Goal: Find contact information: Find contact information

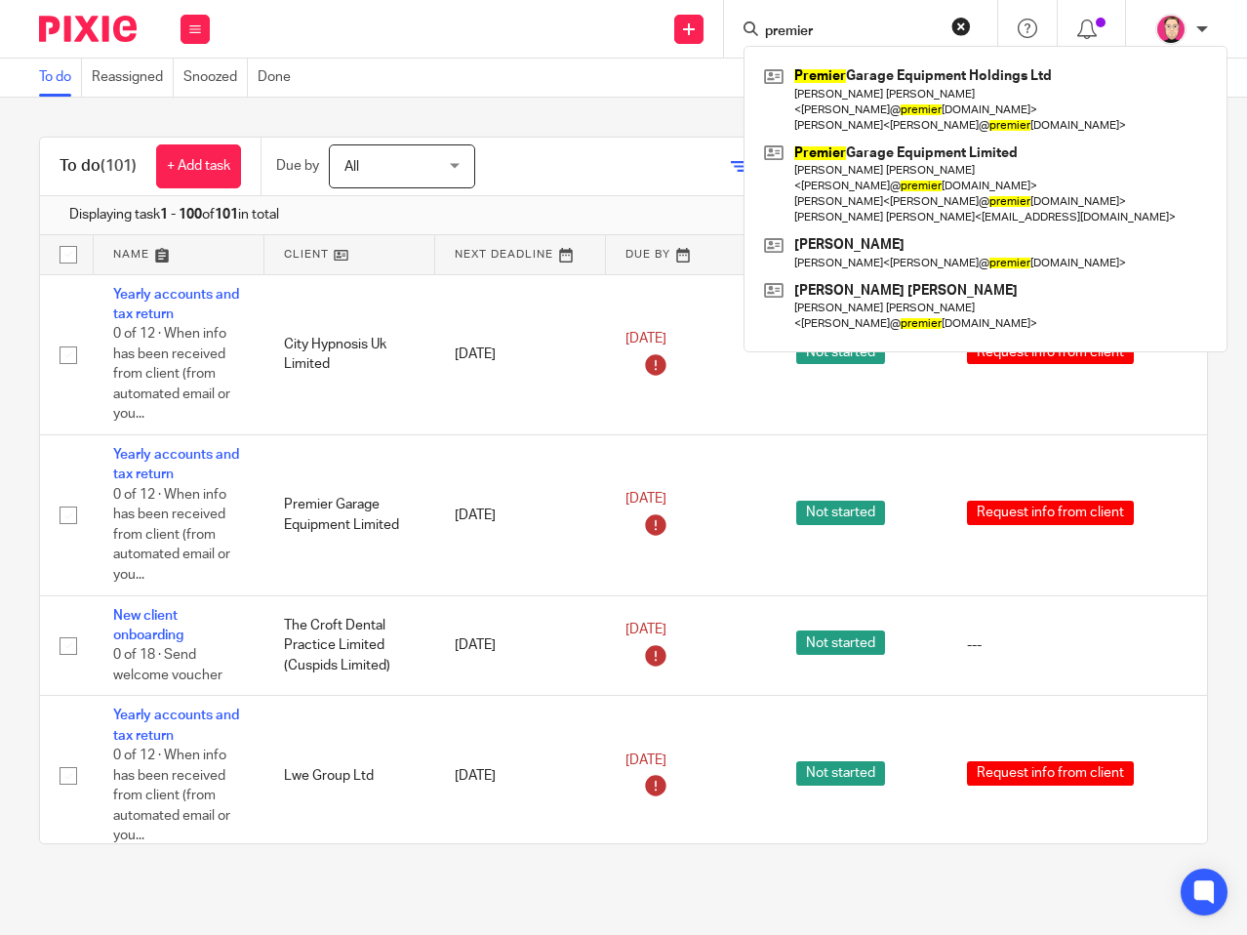
scroll to position [3467, 0]
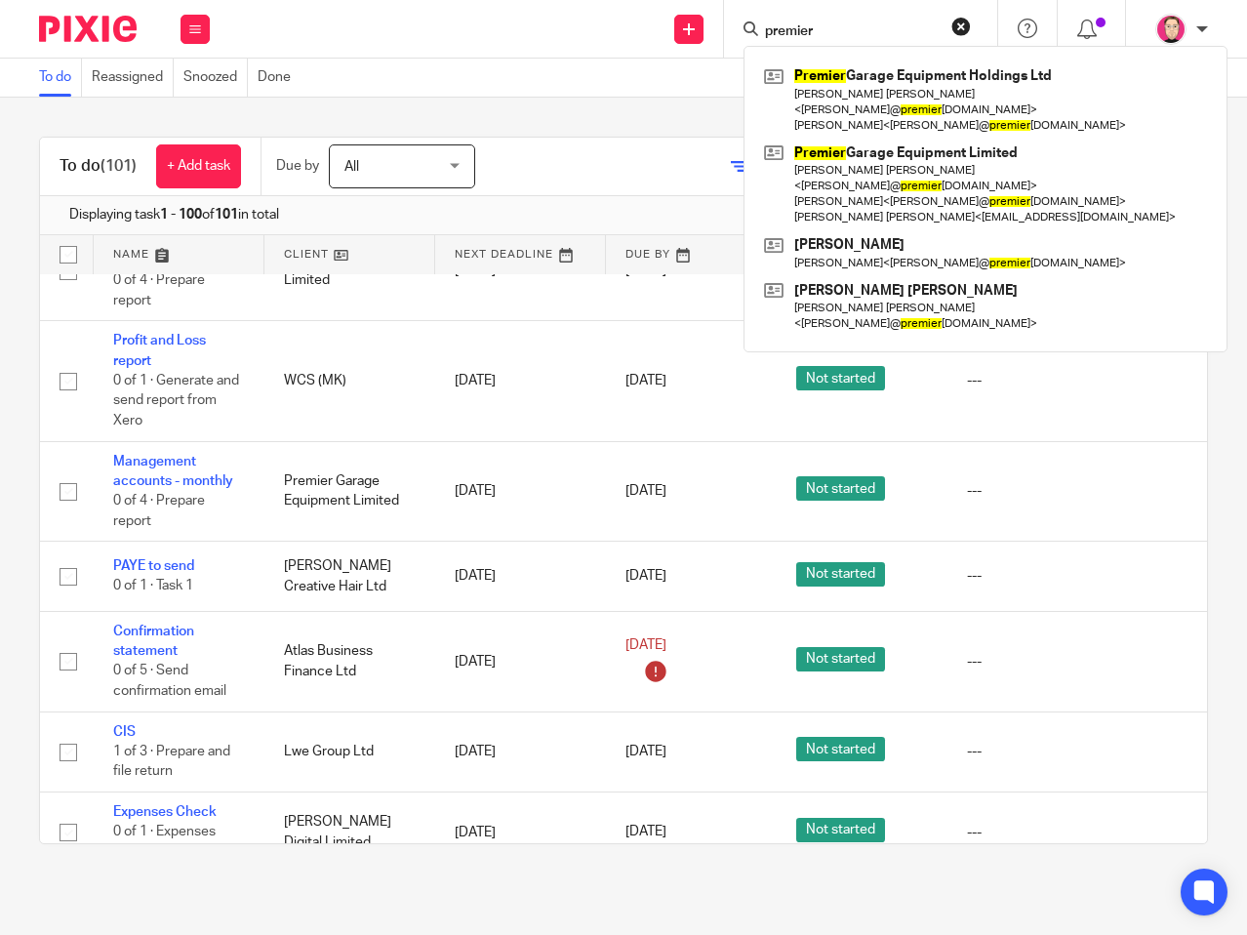
click at [969, 34] on button "reset" at bounding box center [962, 27] width 20 height 20
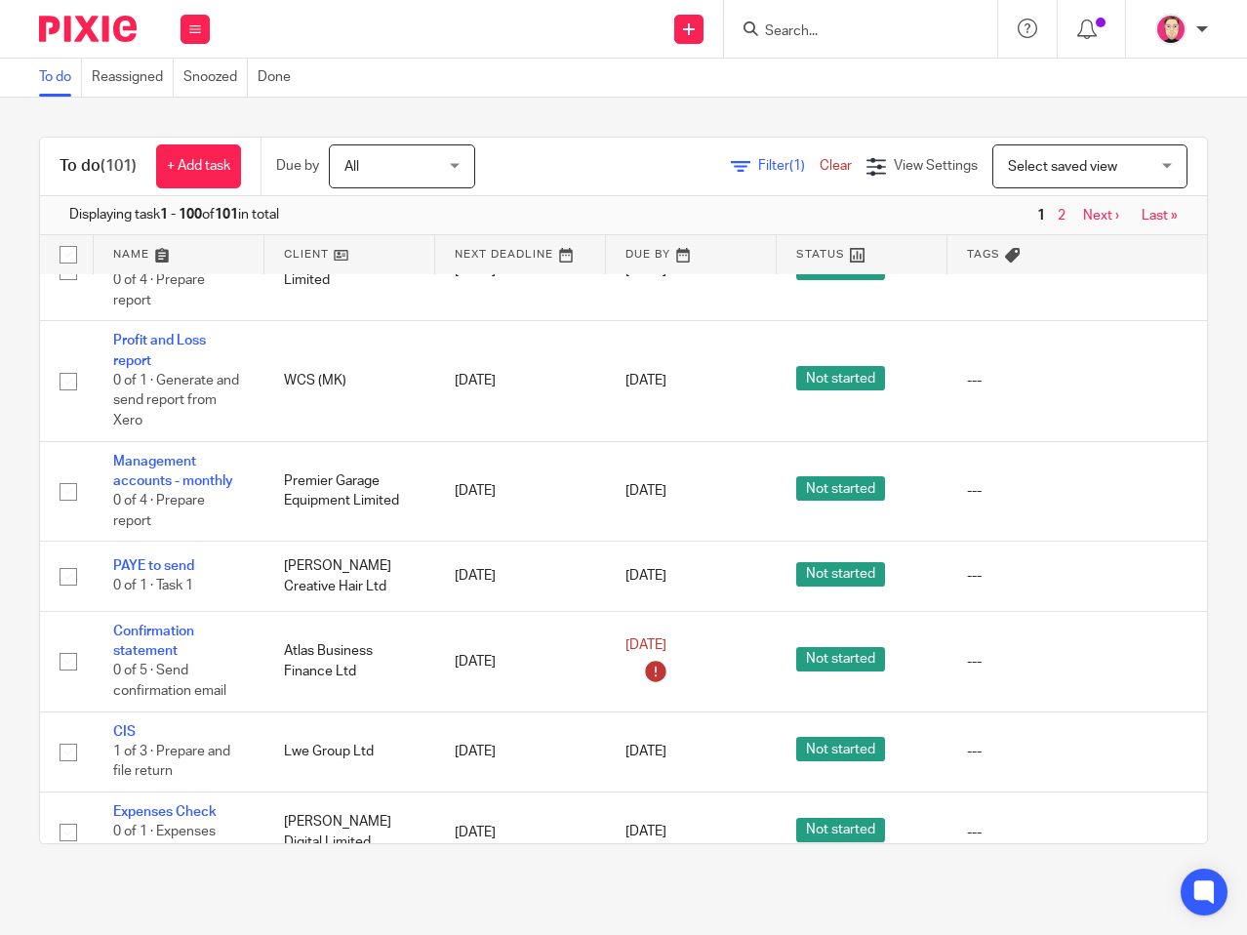
click at [899, 33] on input "Search" at bounding box center [851, 32] width 176 height 18
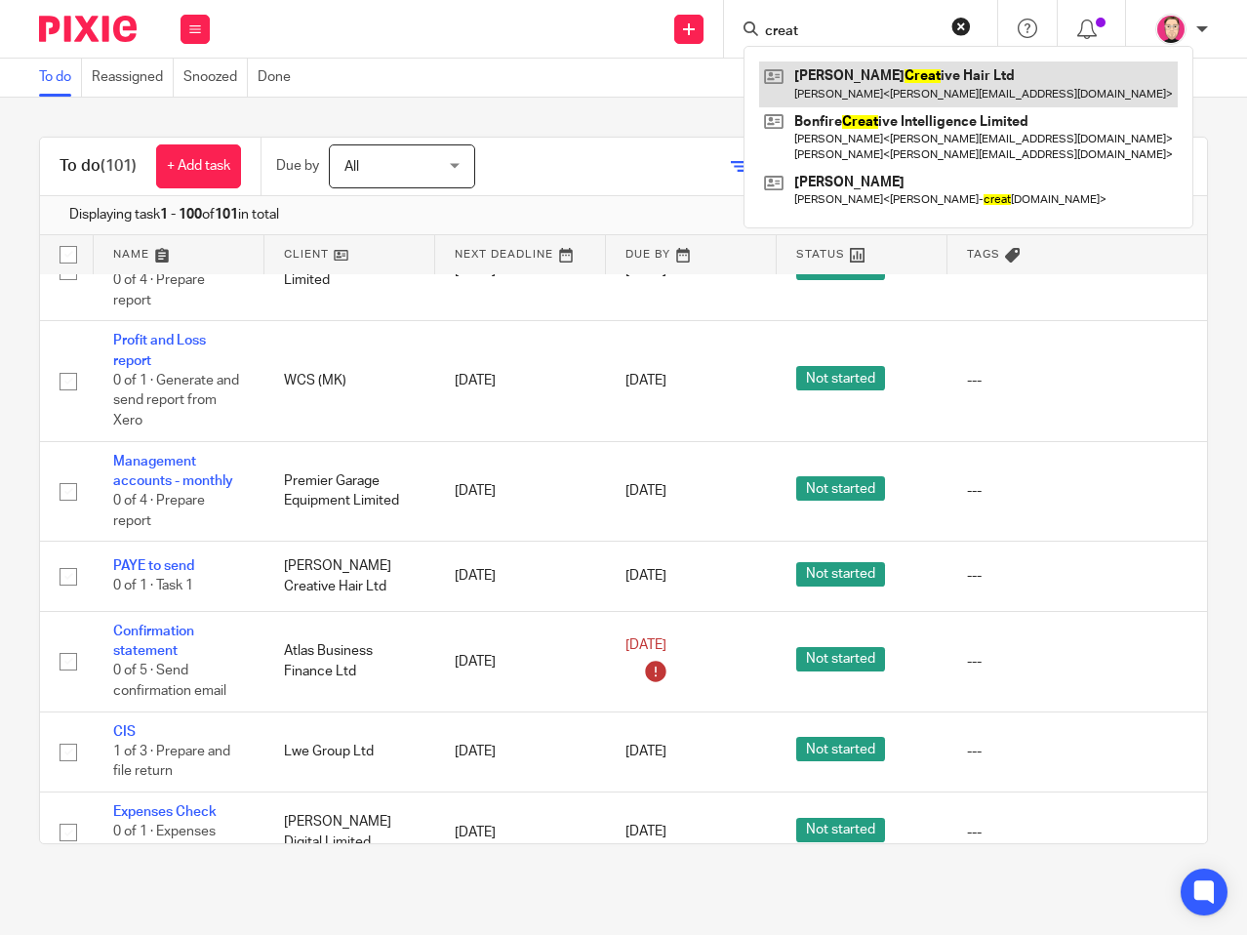
type input "creat"
click at [914, 90] on link at bounding box center [968, 83] width 419 height 45
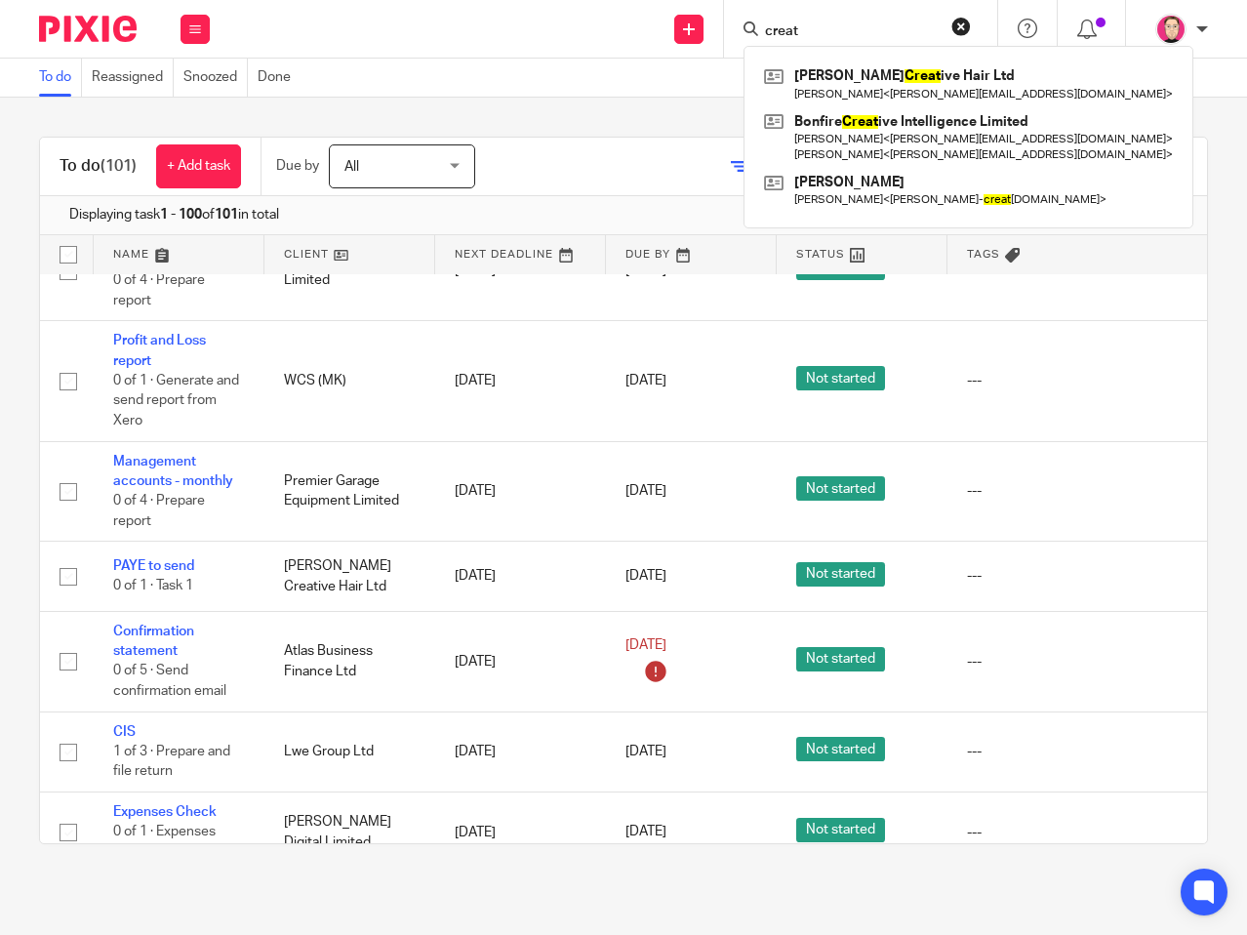
click at [956, 27] on button "reset" at bounding box center [962, 27] width 20 height 20
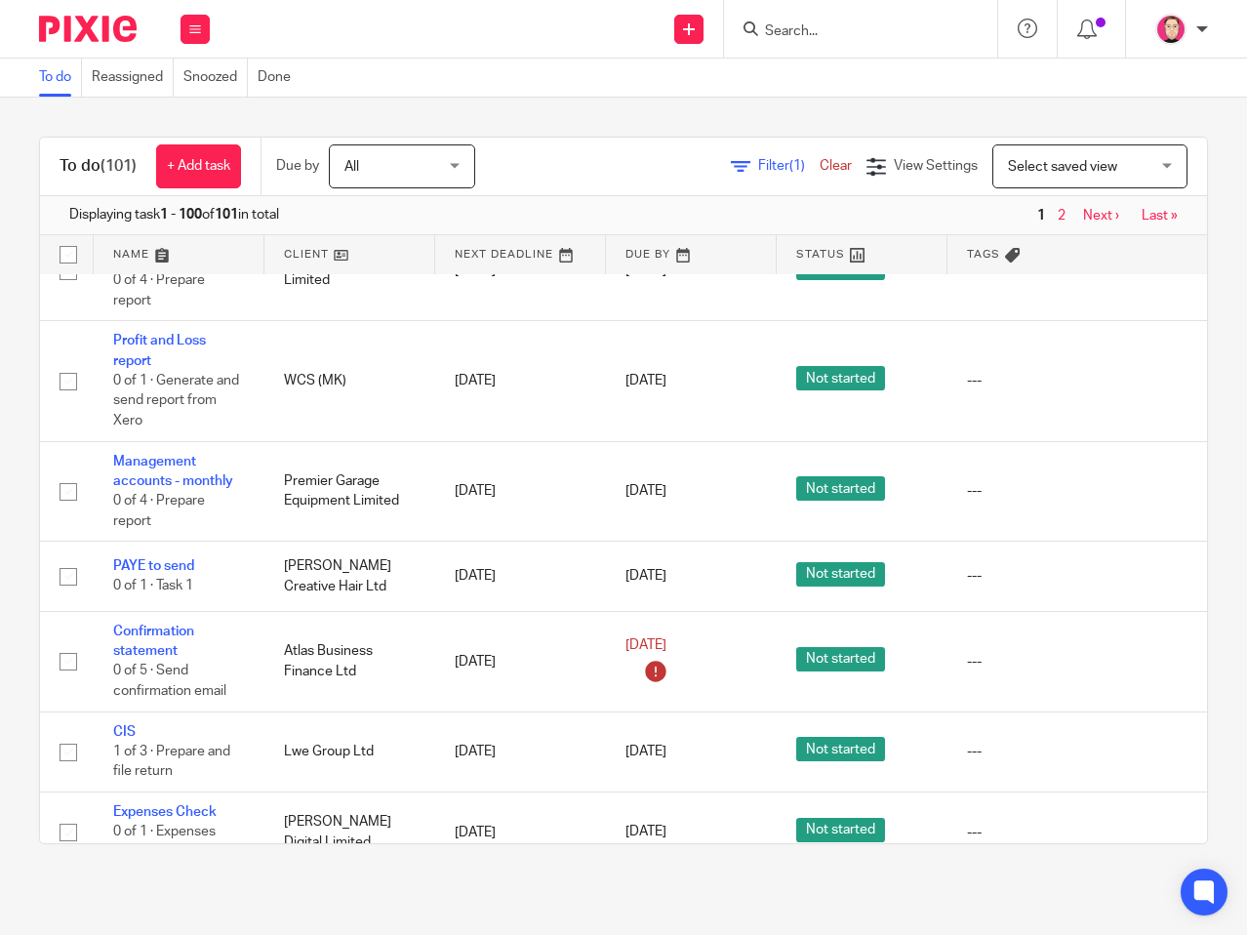
click at [914, 46] on div at bounding box center [860, 29] width 273 height 58
click at [821, 24] on input "Search" at bounding box center [851, 32] width 176 height 18
type input "aca"
drag, startPoint x: 879, startPoint y: 78, endPoint x: 867, endPoint y: 73, distance: 13.6
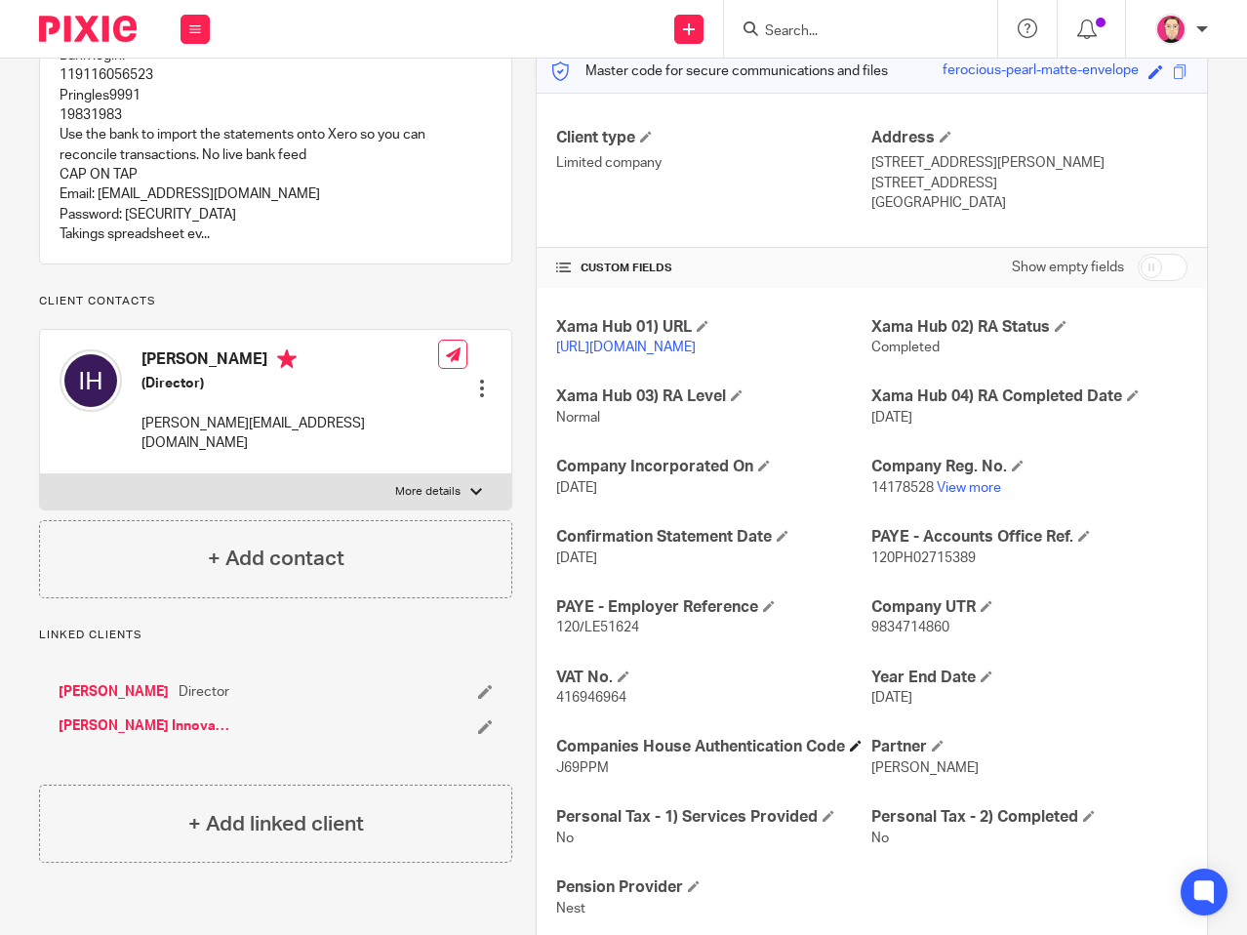
scroll to position [293, 0]
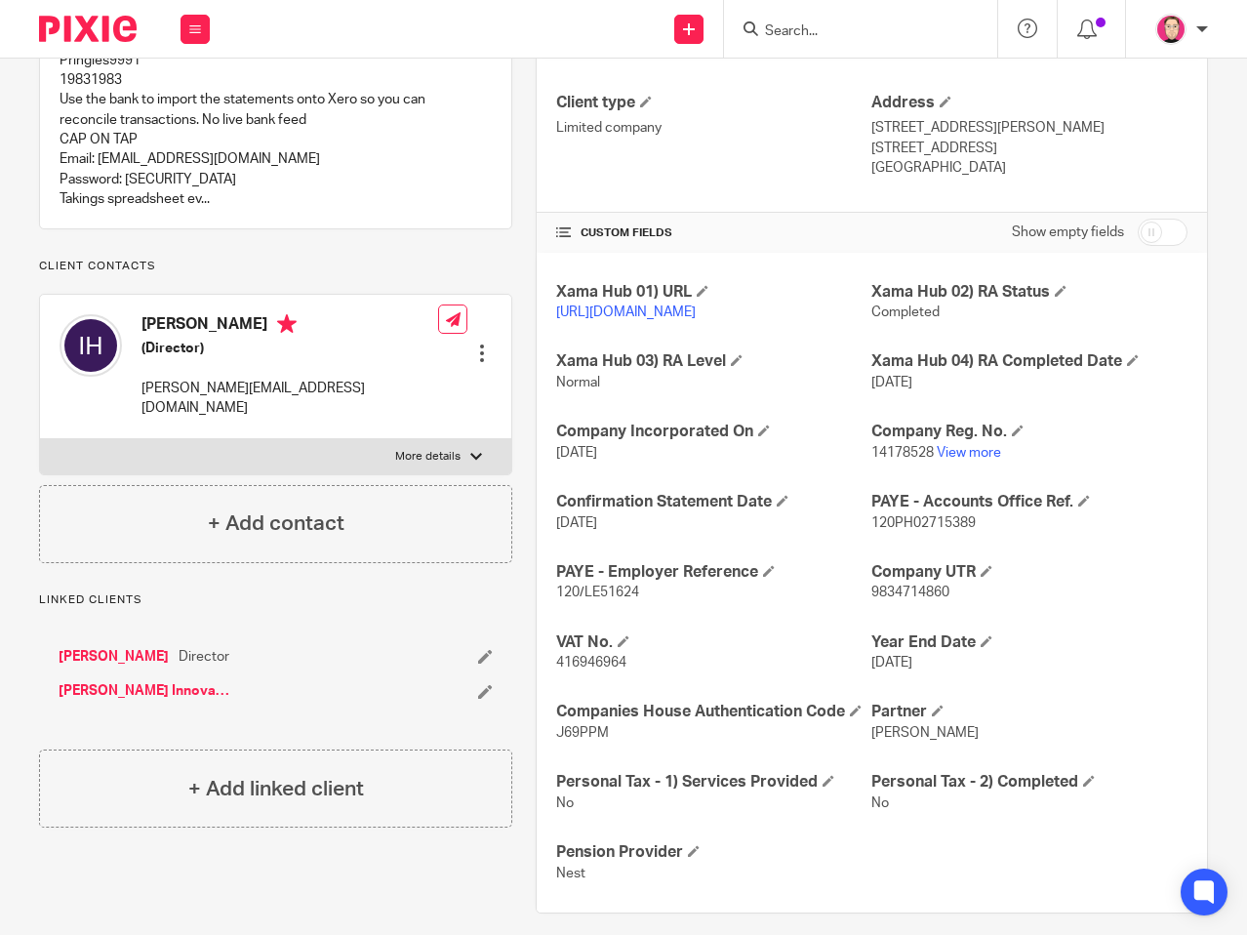
click at [576, 672] on p "416946964" at bounding box center [714, 663] width 316 height 20
copy span "416946964"
click at [905, 602] on p "9834714860" at bounding box center [1030, 593] width 316 height 20
click at [904, 599] on span "9834714860" at bounding box center [911, 593] width 78 height 14
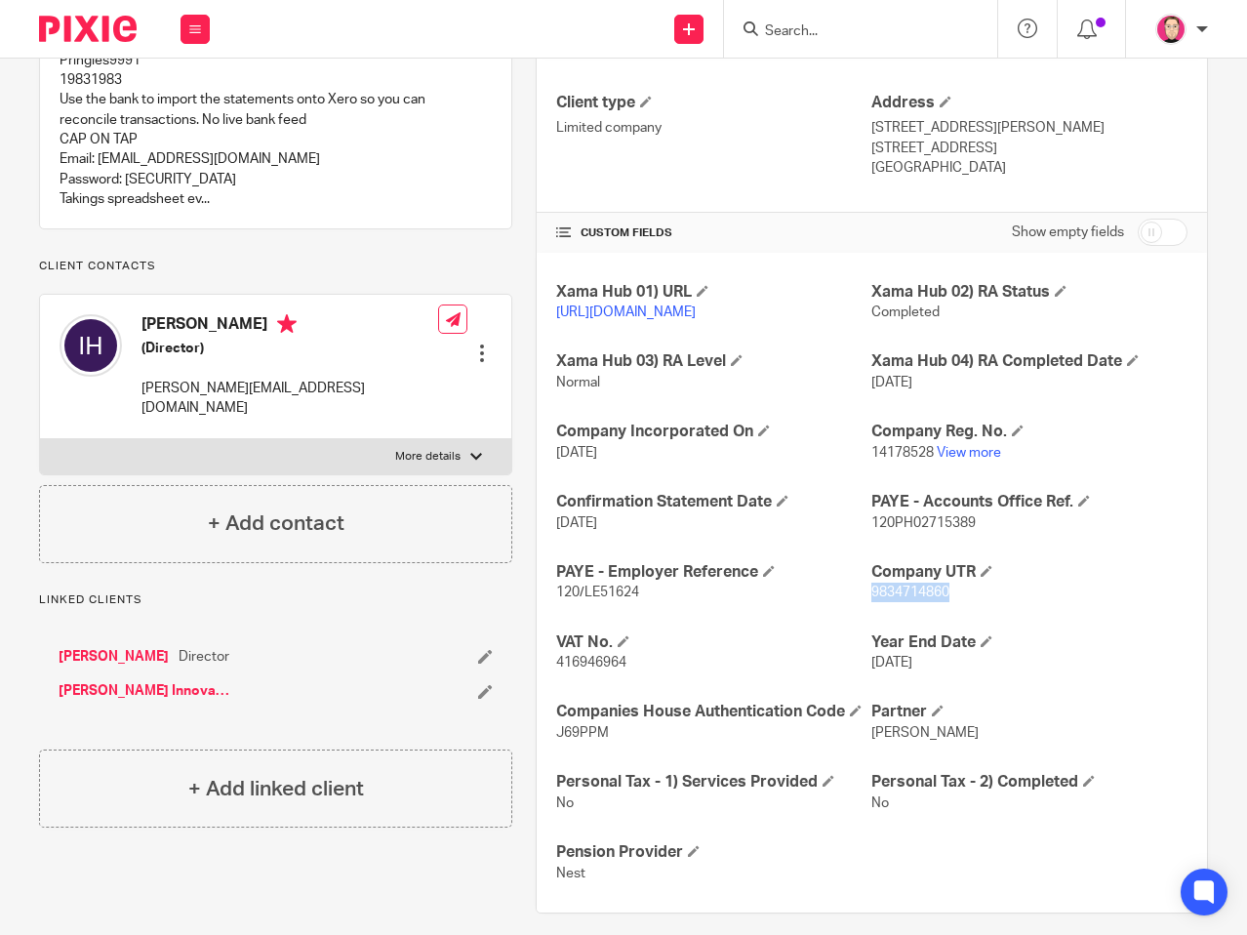
click at [904, 599] on span "9834714860" at bounding box center [911, 593] width 78 height 14
copy span "9834714860"
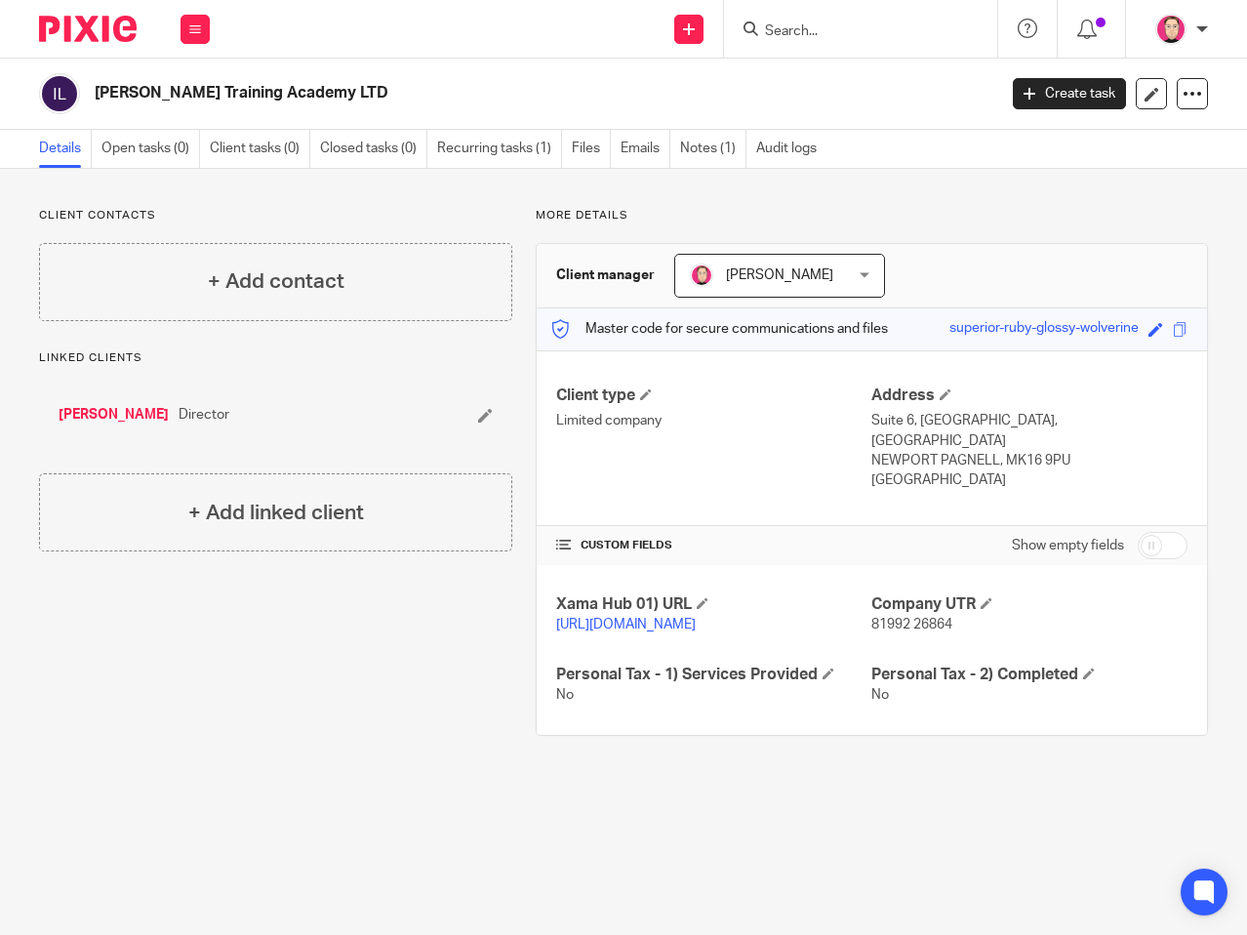
click at [923, 615] on p "81992 26864" at bounding box center [1030, 625] width 316 height 20
click at [922, 618] on span "81992 26864" at bounding box center [912, 625] width 81 height 14
